Goal: Information Seeking & Learning: Learn about a topic

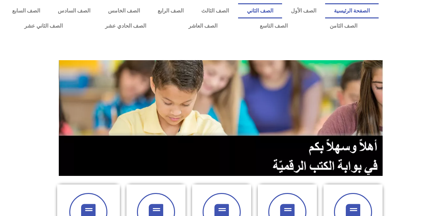
click at [278, 11] on link "الصف الثاني" at bounding box center [260, 10] width 44 height 15
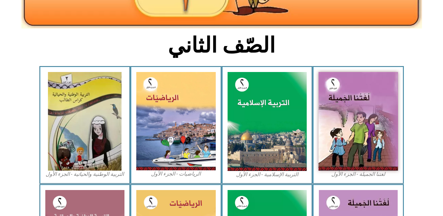
scroll to position [147, 0]
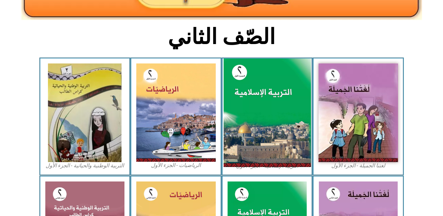
click at [288, 121] on img at bounding box center [266, 112] width 87 height 109
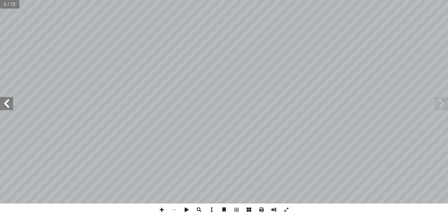
click at [9, 104] on span at bounding box center [6, 103] width 13 height 13
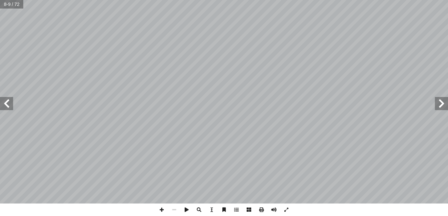
click at [9, 104] on span at bounding box center [6, 103] width 13 height 13
click at [5, 106] on span at bounding box center [6, 103] width 13 height 13
